Goal: Transaction & Acquisition: Purchase product/service

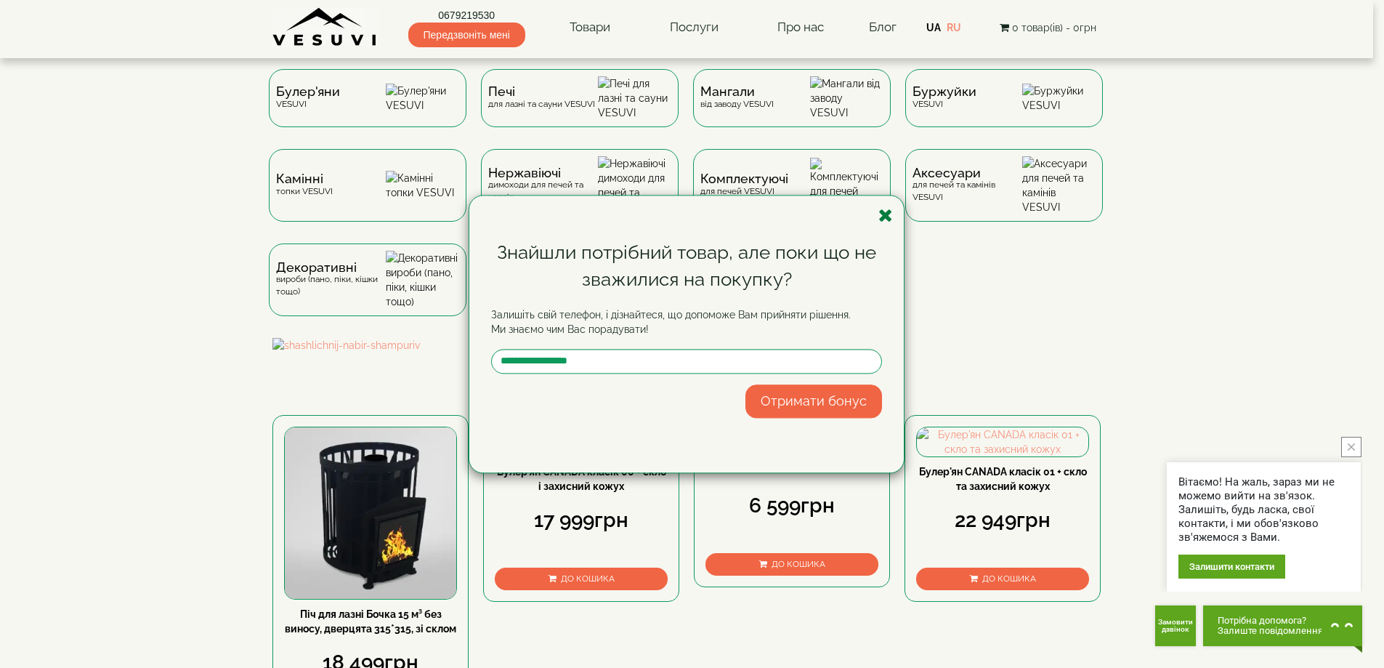
click at [884, 221] on icon "button" at bounding box center [885, 215] width 15 height 18
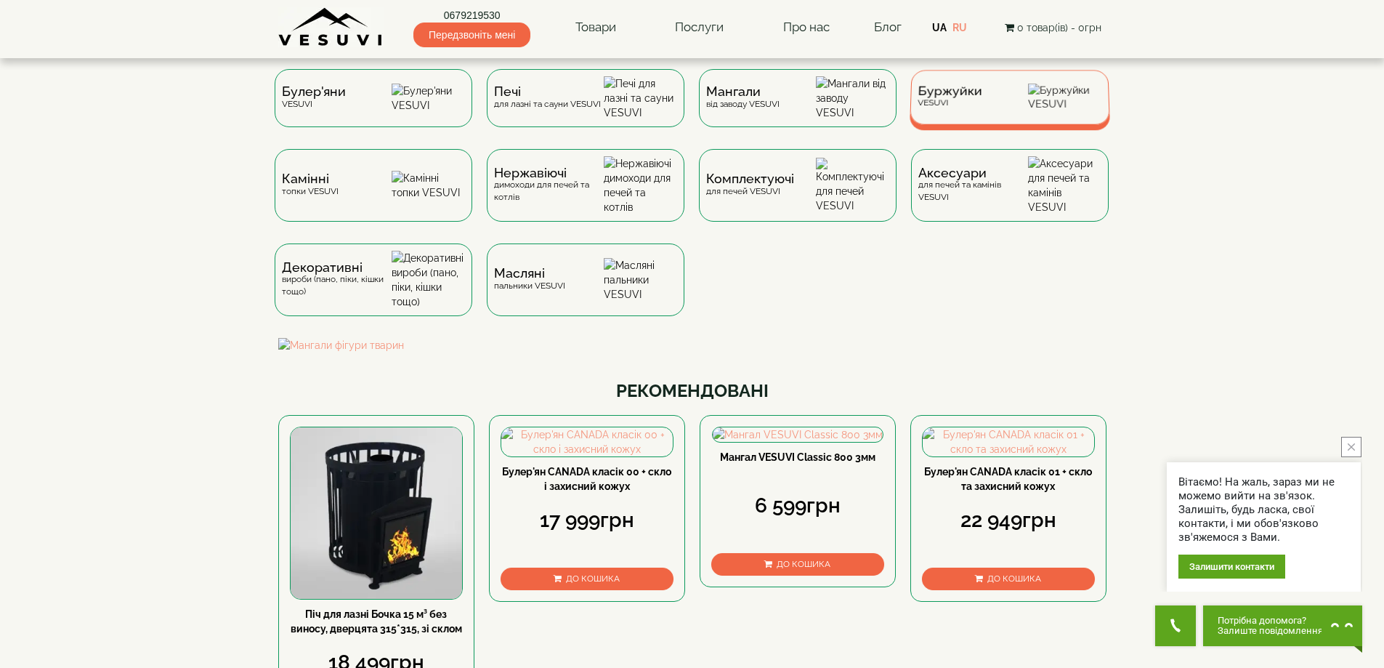
click at [977, 116] on div "Буржуйки VESUVI" at bounding box center [1010, 97] width 201 height 54
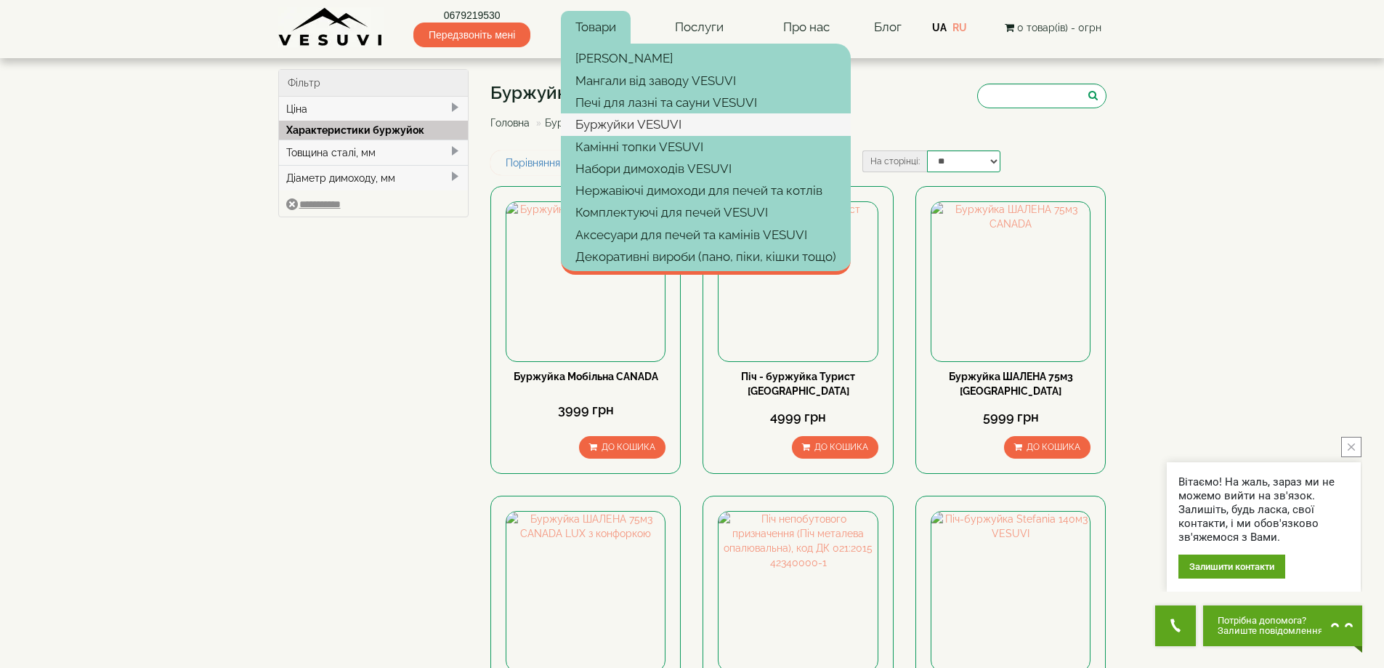
click at [594, 125] on link "Буржуйки VESUVI" at bounding box center [706, 124] width 290 height 22
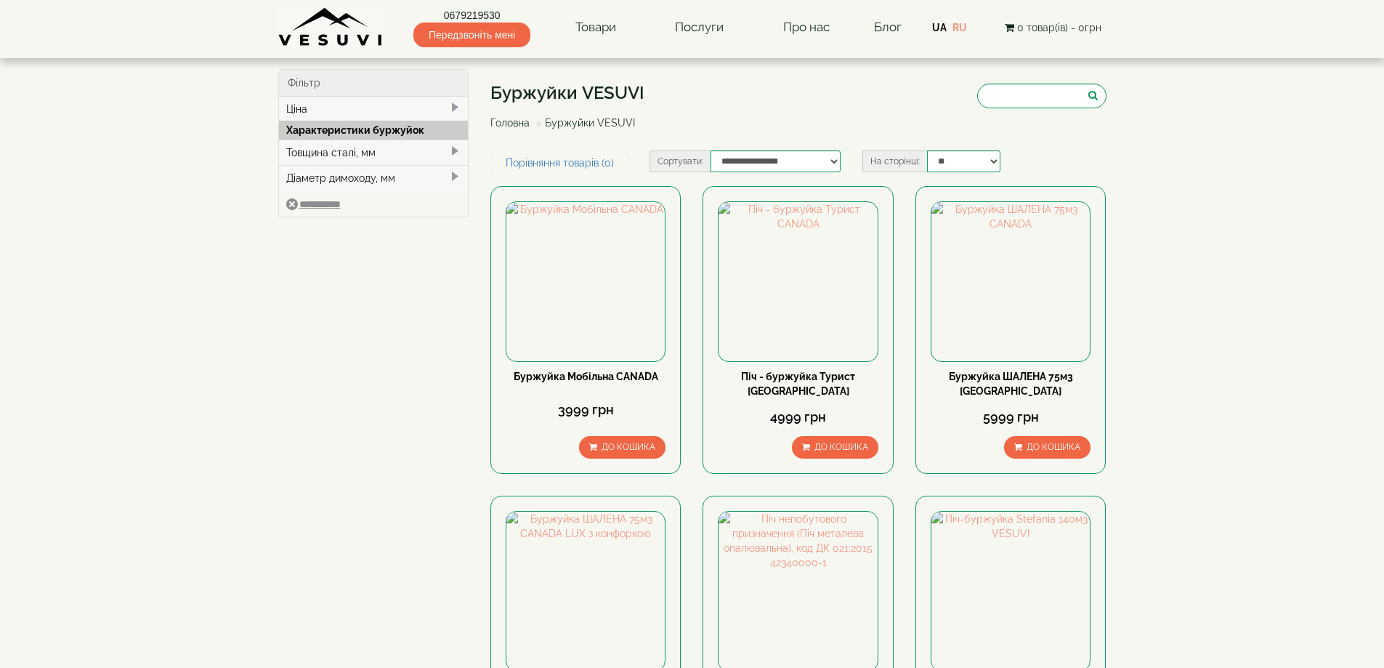
click at [596, 26] on link "Товари" at bounding box center [596, 27] width 70 height 33
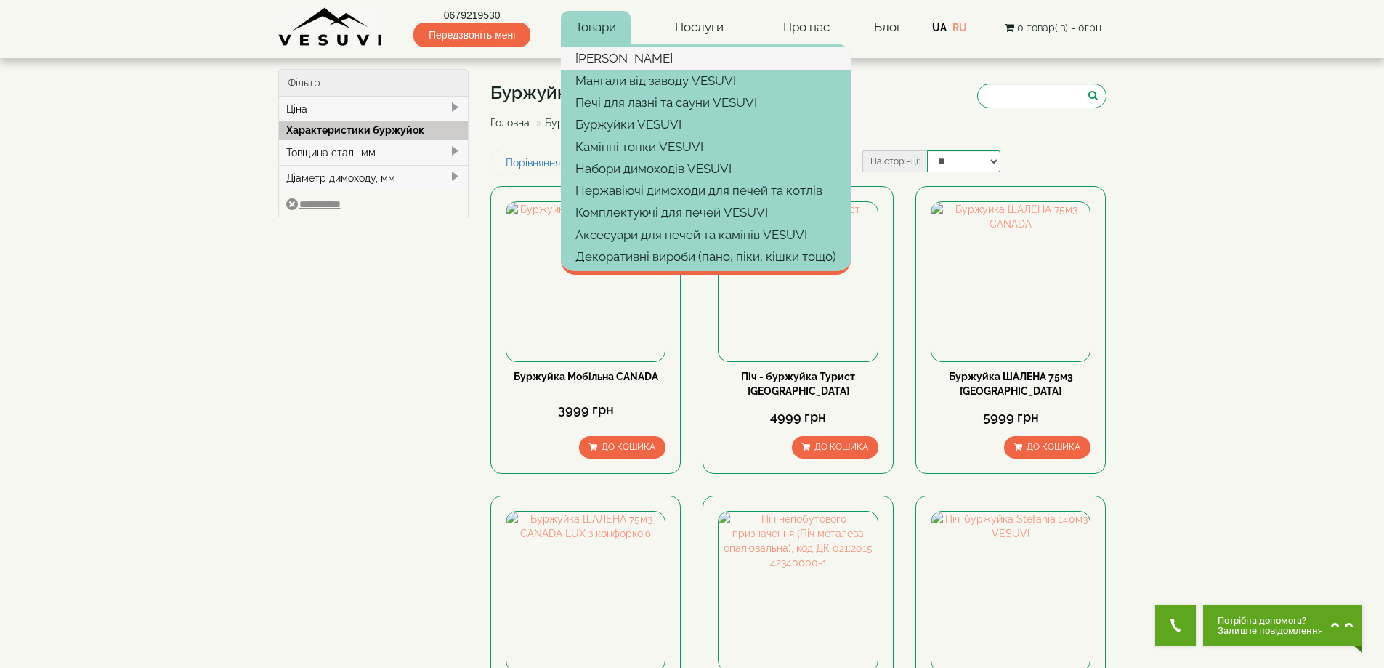
click at [605, 58] on link "[PERSON_NAME]" at bounding box center [706, 58] width 290 height 22
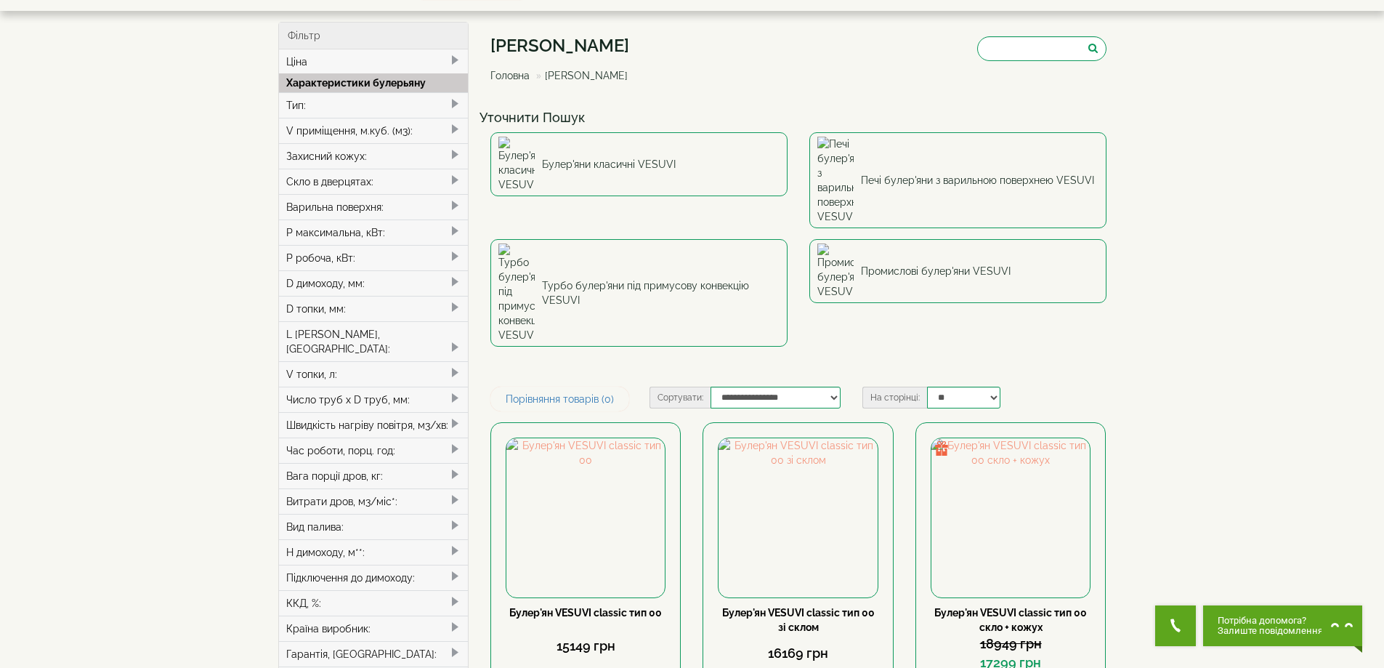
scroll to position [73, 0]
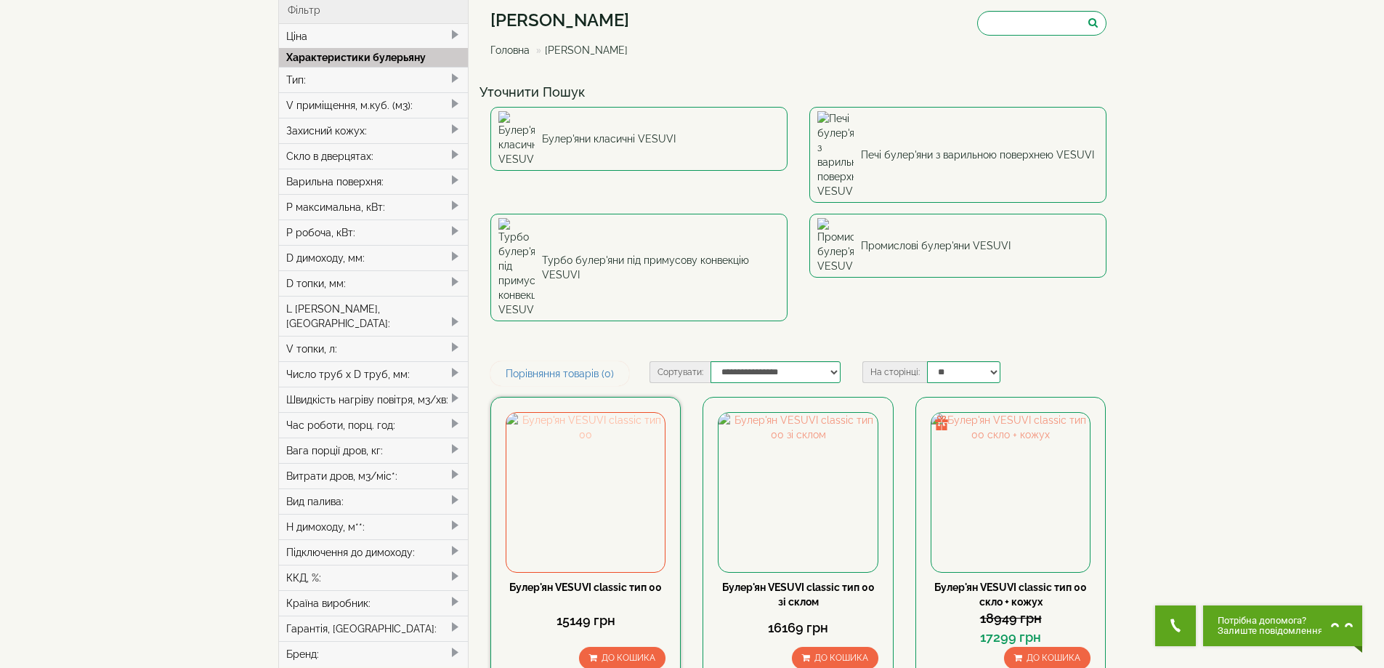
click at [616, 413] on img at bounding box center [585, 492] width 158 height 158
